Goal: Task Accomplishment & Management: Manage account settings

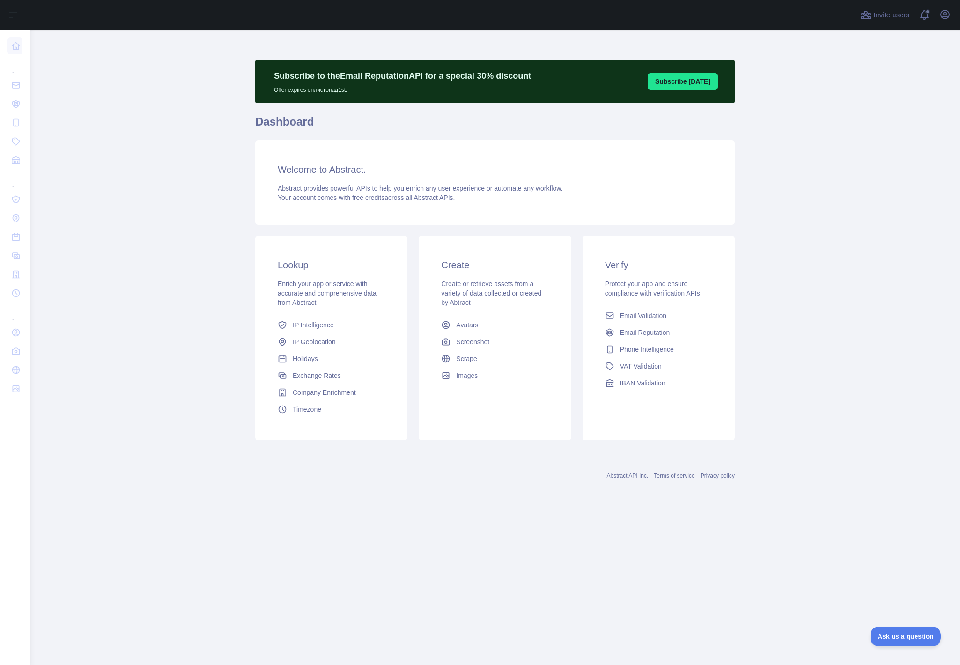
click at [901, 112] on main "Subscribe to the Email Reputation API for a special 30 % discount Offer expires…" at bounding box center [495, 347] width 930 height 635
click at [860, 162] on main "Subscribe to the Email Reputation API for a special 30 % discount Offer expires…" at bounding box center [495, 347] width 930 height 635
click at [942, 13] on icon "button" at bounding box center [944, 14] width 11 height 11
click at [856, 48] on p "[EMAIL_ADDRESS][DOMAIN_NAME]" at bounding box center [900, 46] width 90 height 9
drag, startPoint x: 168, startPoint y: 170, endPoint x: 89, endPoint y: 140, distance: 84.6
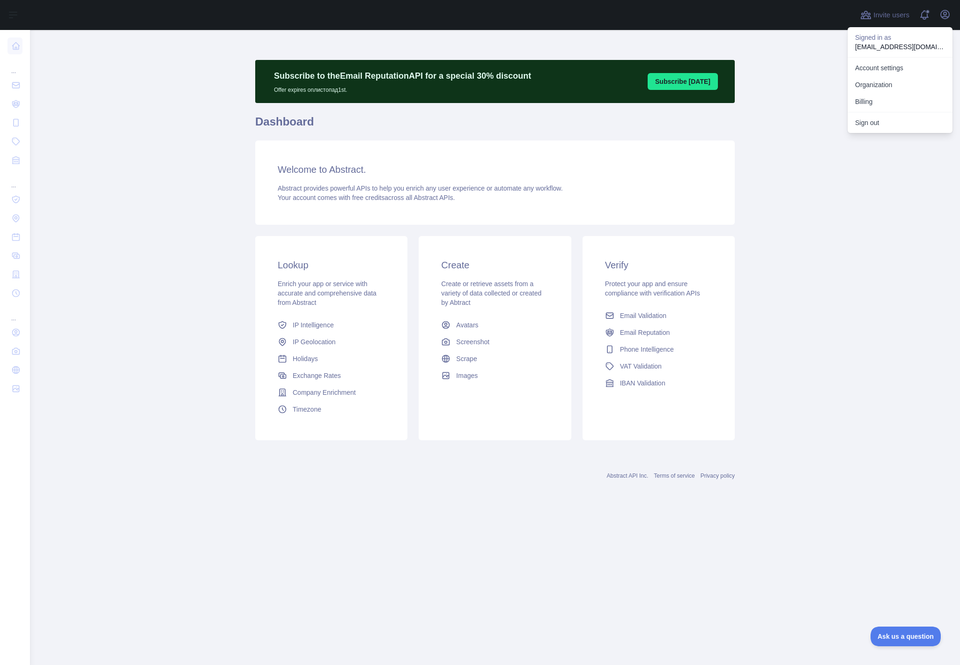
click at [168, 170] on main "Subscribe to the Email Reputation API for a special 30 % discount Offer expires…" at bounding box center [495, 347] width 930 height 635
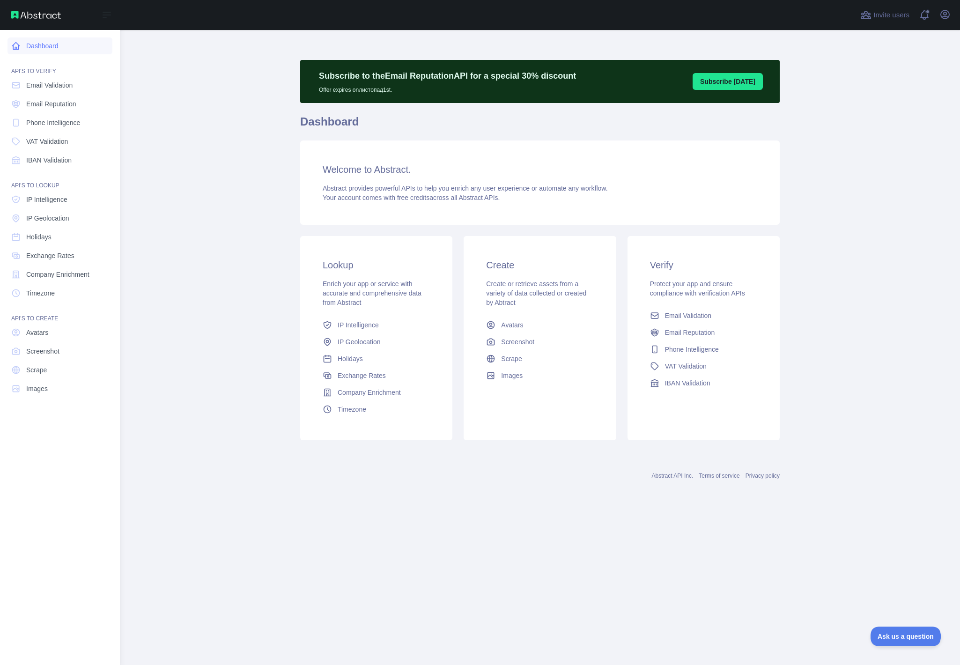
click at [15, 49] on icon at bounding box center [16, 46] width 7 height 7
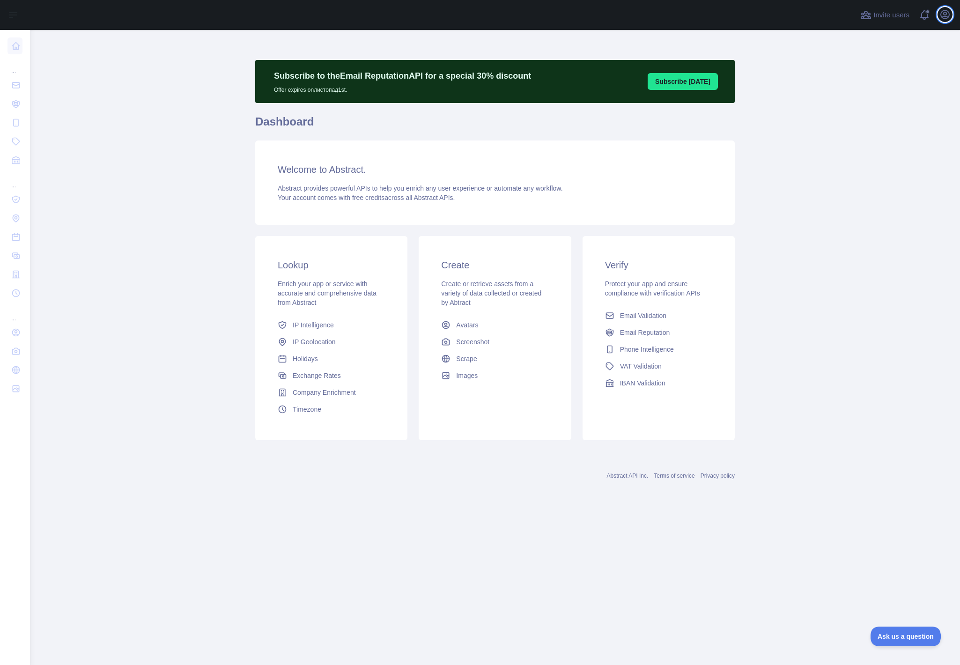
drag, startPoint x: 942, startPoint y: 12, endPoint x: 946, endPoint y: 25, distance: 13.5
click at [942, 12] on icon "button" at bounding box center [945, 14] width 8 height 8
click at [869, 124] on button "Sign out" at bounding box center [900, 122] width 105 height 17
